Goal: Task Accomplishment & Management: Complete application form

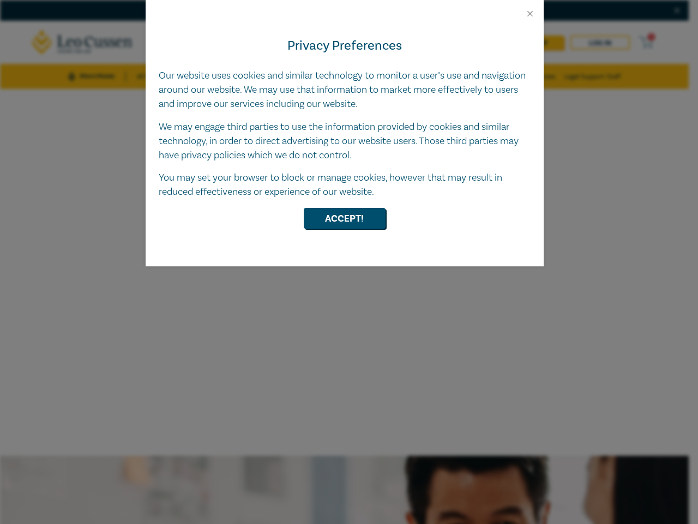
click at [349, 262] on div "Privacy Preferences Our website uses cookies and similar technology to monitor …" at bounding box center [345, 143] width 398 height 248
click at [530, 14] on button "Close" at bounding box center [530, 14] width 10 height 10
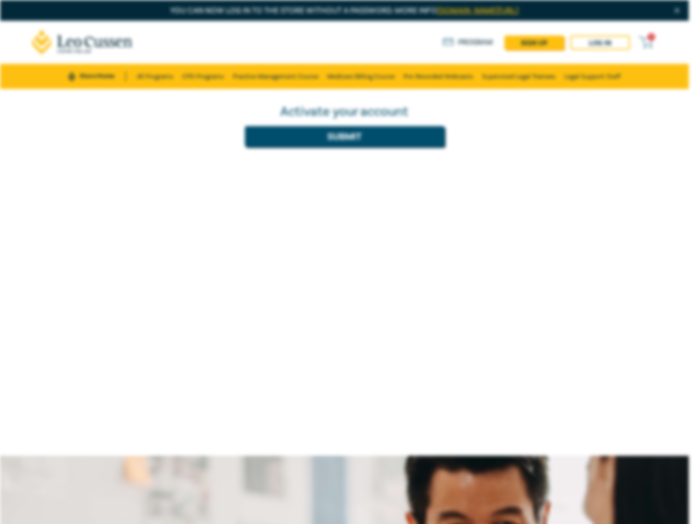
click at [345, 218] on div "Activate your account Submit" at bounding box center [344, 272] width 689 height 367
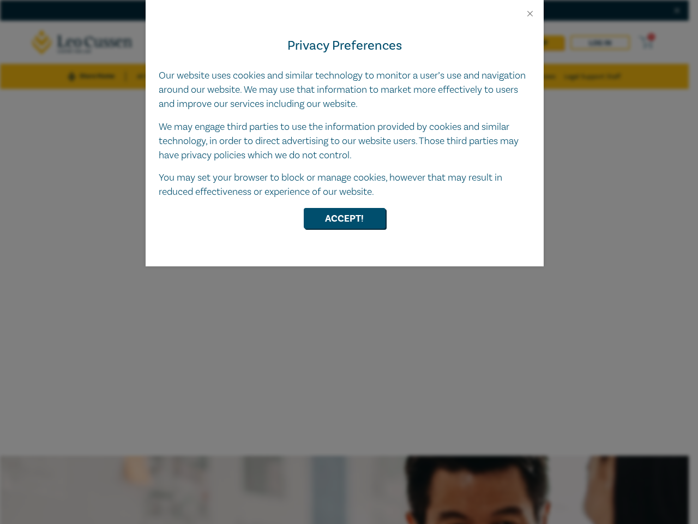
click at [349, 262] on div "Privacy Preferences Our website uses cookies and similar technology to monitor …" at bounding box center [345, 143] width 398 height 248
click at [530, 14] on button "Close" at bounding box center [530, 14] width 10 height 10
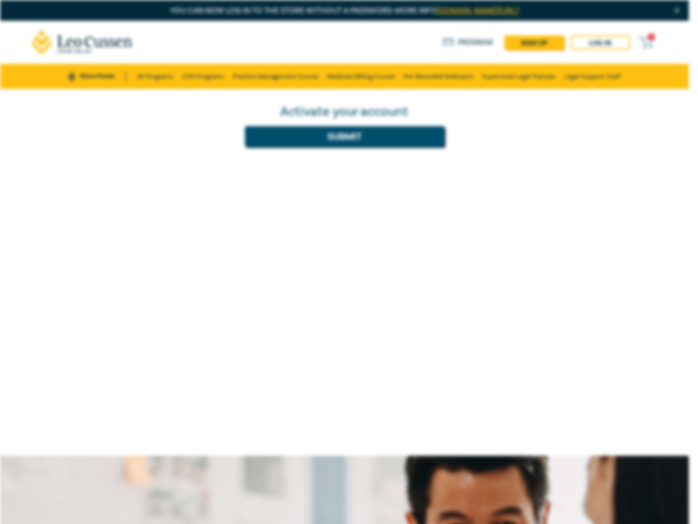
click at [345, 218] on div "Activate your account Submit" at bounding box center [344, 272] width 689 height 367
